Goal: Task Accomplishment & Management: Manage account settings

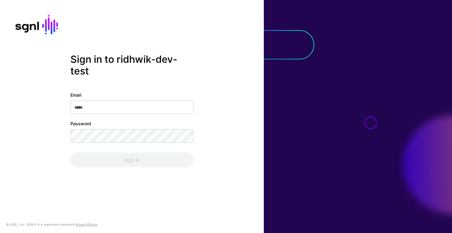
click at [0, 233] on com-1password-button at bounding box center [0, 233] width 0 height 0
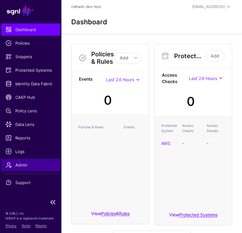
click at [24, 168] on link "Admin" at bounding box center [30, 165] width 59 height 12
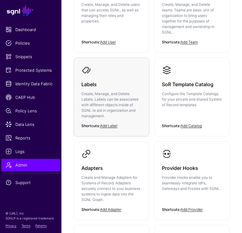
scroll to position [80, 0]
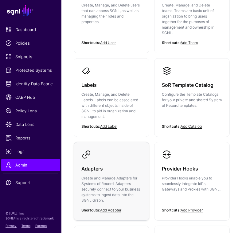
click at [112, 182] on p "Create and Manage Adapters for Systems of Record. Adapters securely connect to …" at bounding box center [112, 189] width 60 height 28
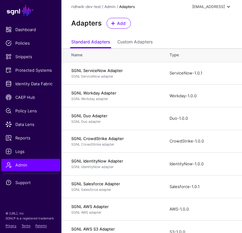
click at [214, 7] on div "ridhwik@sgnl.ai" at bounding box center [209, 7] width 33 height 6
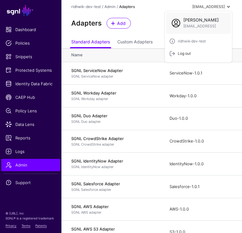
click at [185, 52] on div "Log out" at bounding box center [183, 54] width 15 height 6
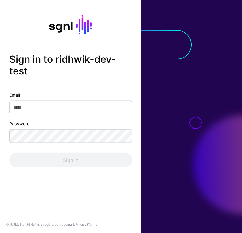
click at [47, 84] on div "Sign in to ridhwik-dev-test Email Password Sign In" at bounding box center [70, 110] width 123 height 114
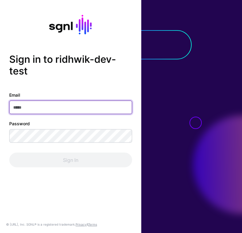
click at [38, 107] on input "Email" at bounding box center [70, 108] width 123 height 14
